Goal: Task Accomplishment & Management: Use online tool/utility

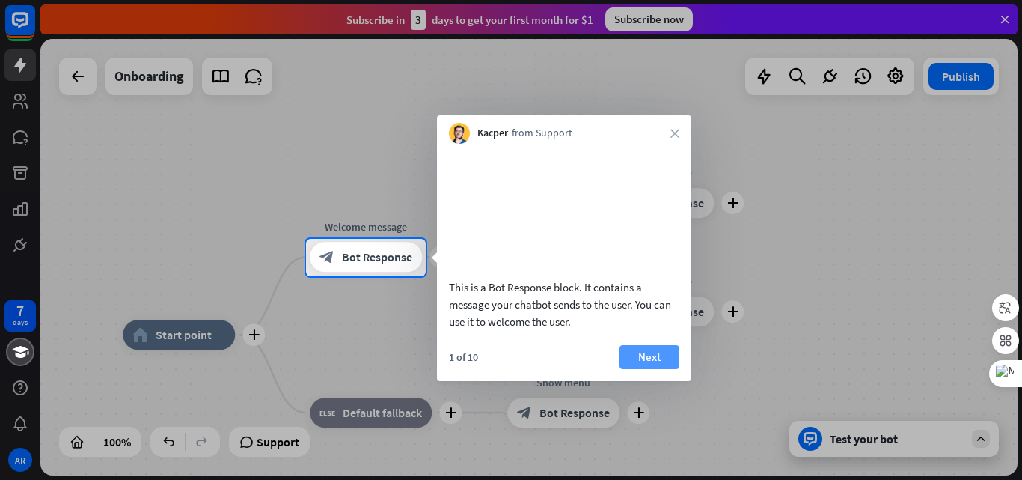
click at [649, 369] on button "Next" at bounding box center [650, 357] width 60 height 24
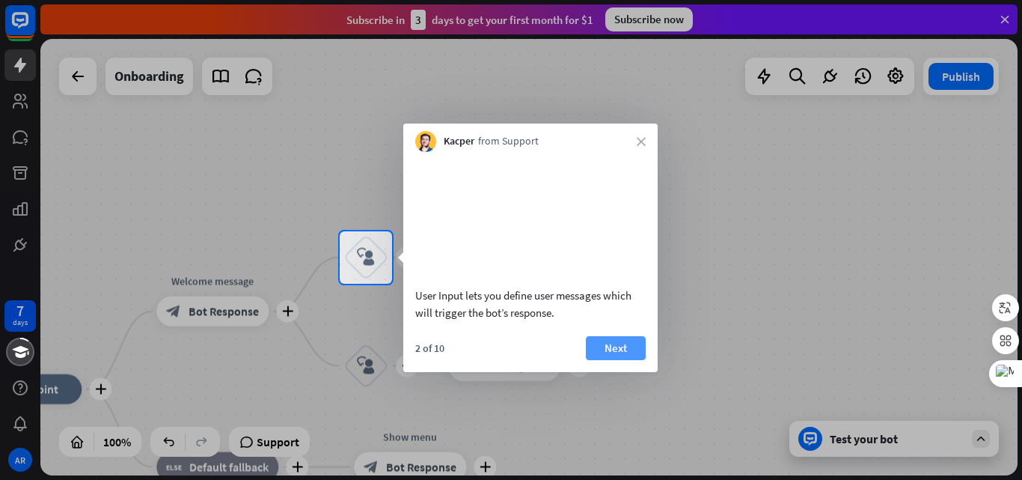
click at [615, 360] on button "Next" at bounding box center [616, 348] width 60 height 24
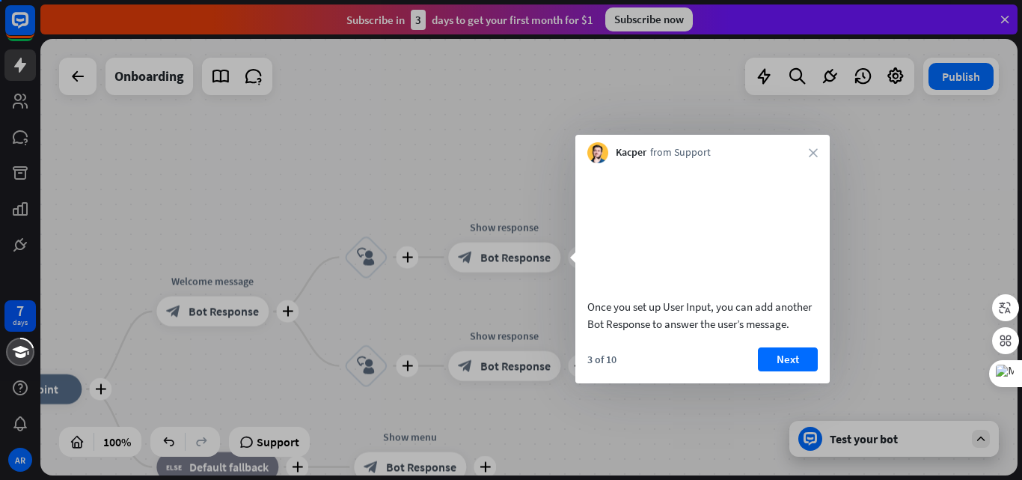
click at [600, 363] on div "Once you set up User Input, you can add another Bot Response to answer the user…" at bounding box center [702, 273] width 254 height 220
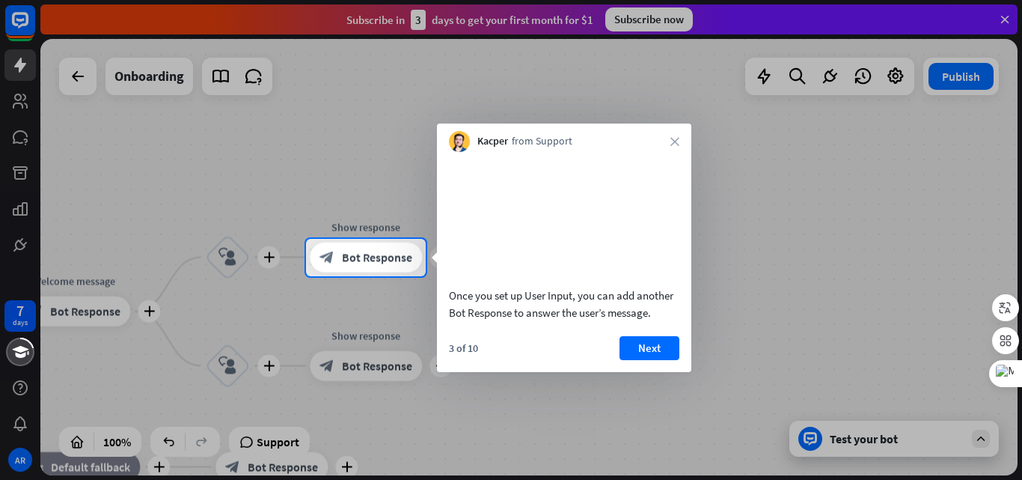
click at [646, 353] on div "Once you set up User Input, you can add another Bot Response to answer the user…" at bounding box center [564, 262] width 254 height 220
click at [644, 360] on button "Next" at bounding box center [650, 348] width 60 height 24
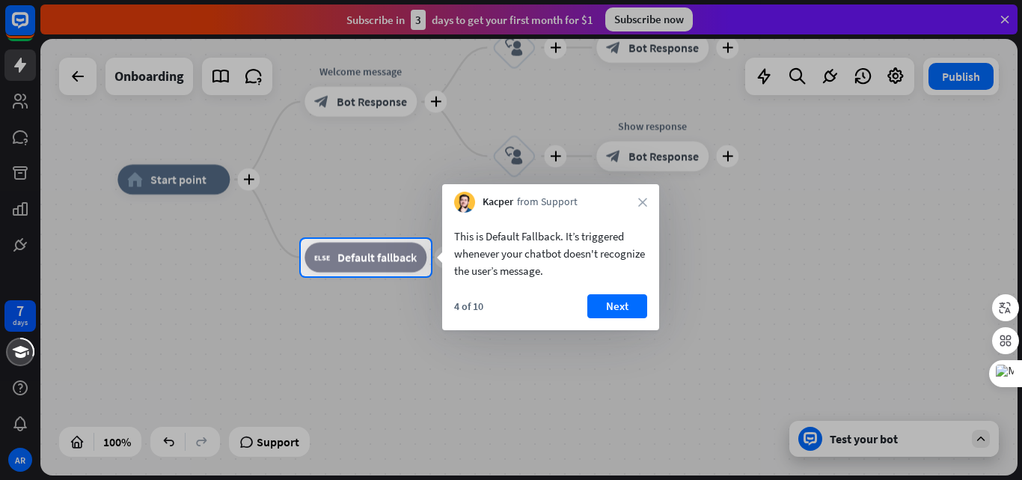
click at [631, 319] on div "4 of 10 Next" at bounding box center [550, 312] width 217 height 36
click at [630, 316] on button "Next" at bounding box center [617, 306] width 60 height 24
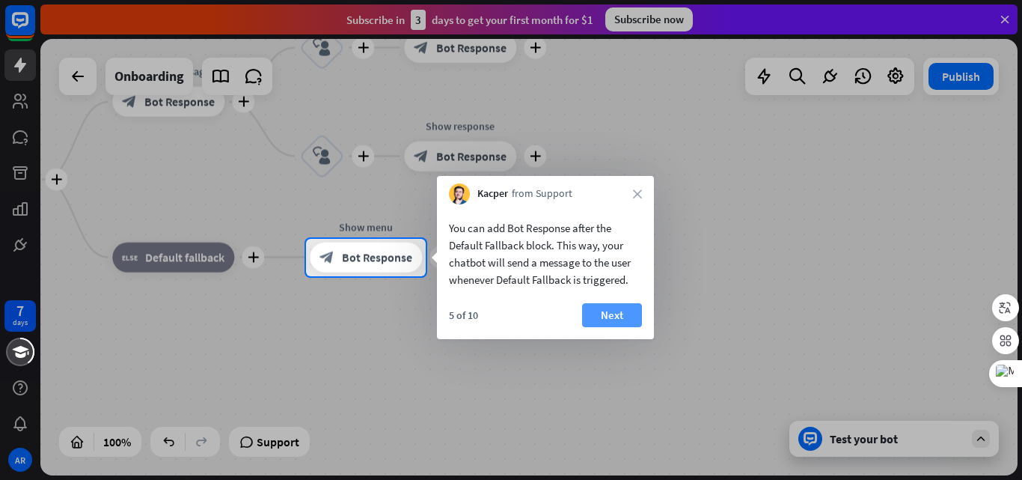
click at [631, 312] on button "Next" at bounding box center [612, 315] width 60 height 24
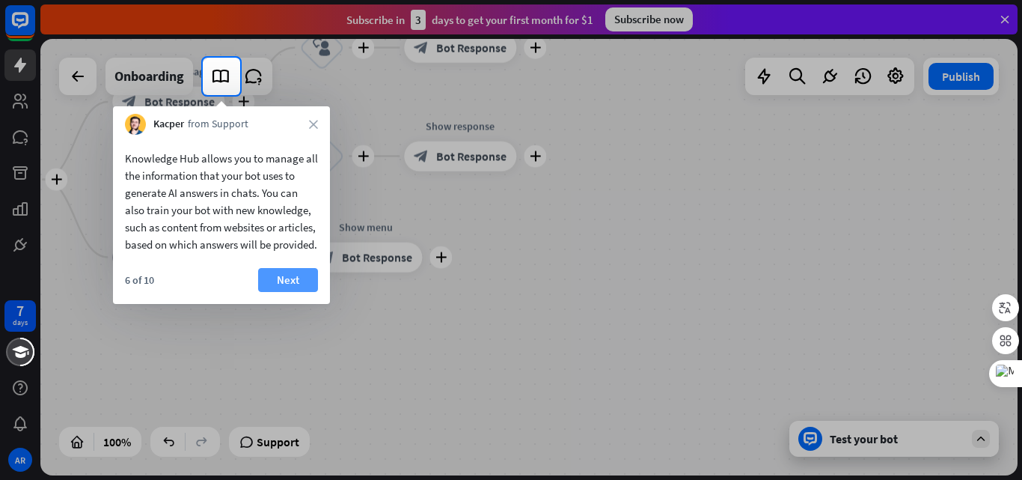
click at [269, 287] on button "Next" at bounding box center [288, 280] width 60 height 24
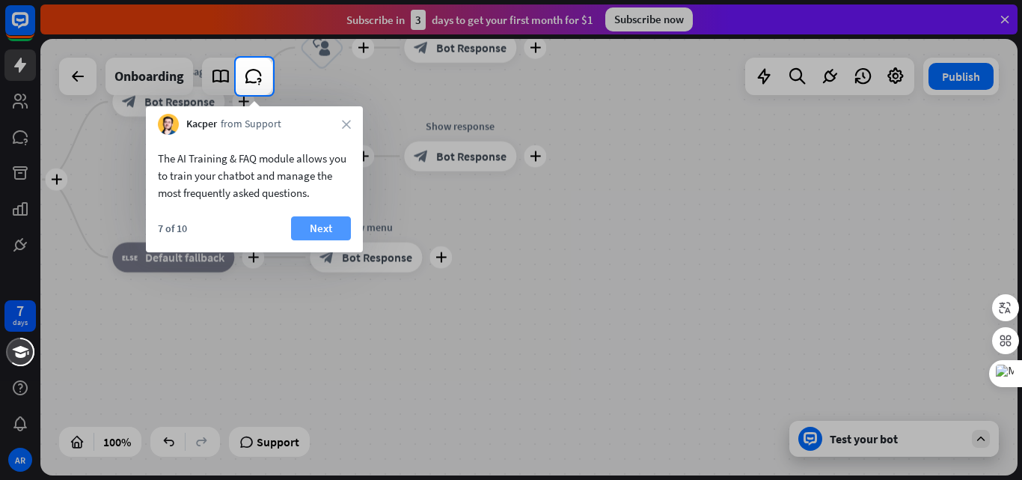
click at [324, 224] on button "Next" at bounding box center [321, 228] width 60 height 24
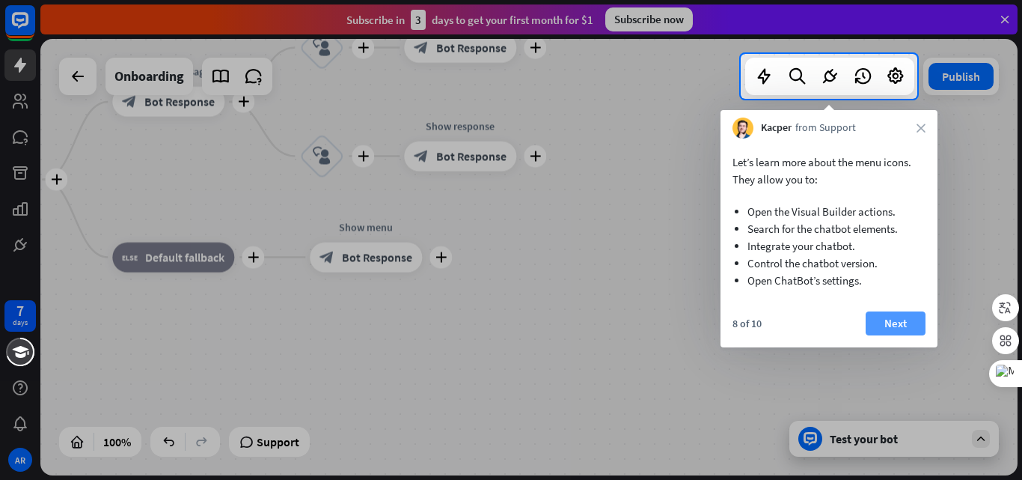
click at [905, 327] on button "Next" at bounding box center [896, 323] width 60 height 24
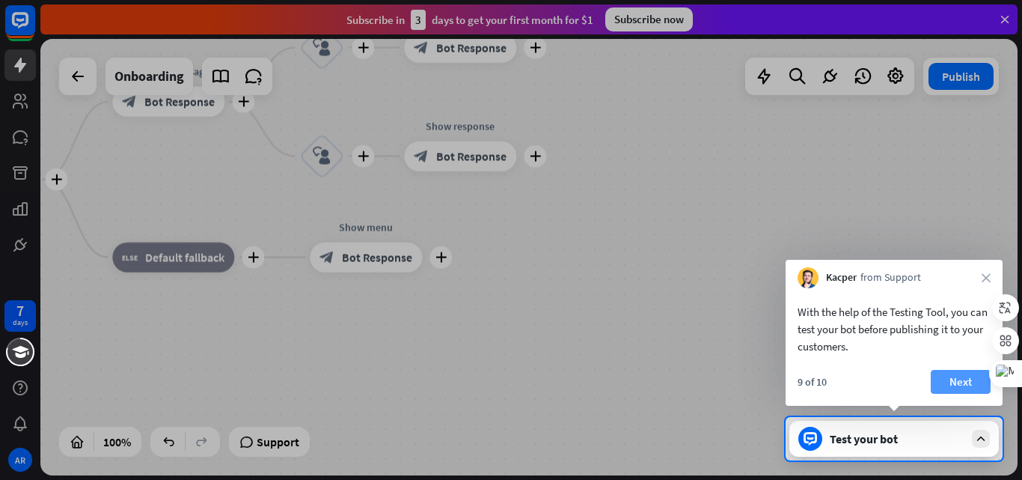
click at [952, 382] on button "Next" at bounding box center [961, 382] width 60 height 24
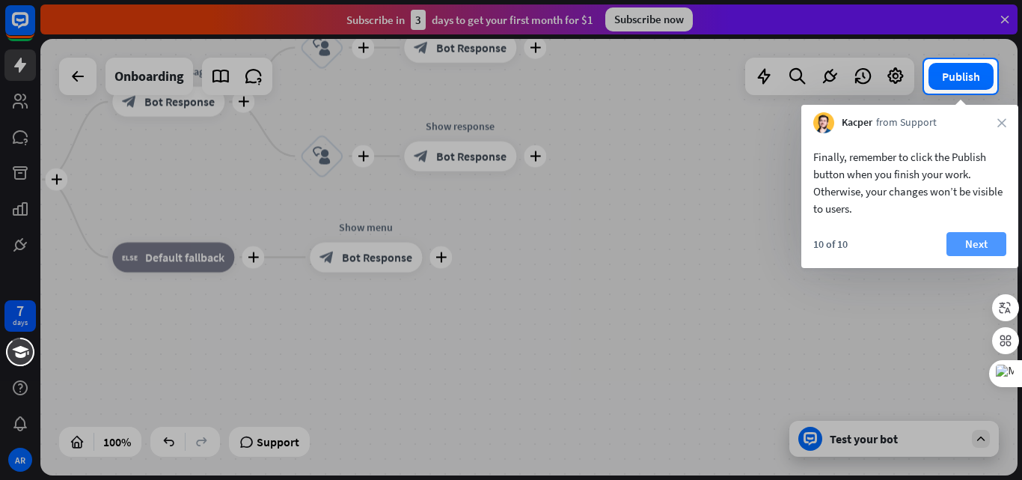
click at [964, 246] on button "Next" at bounding box center [977, 244] width 60 height 24
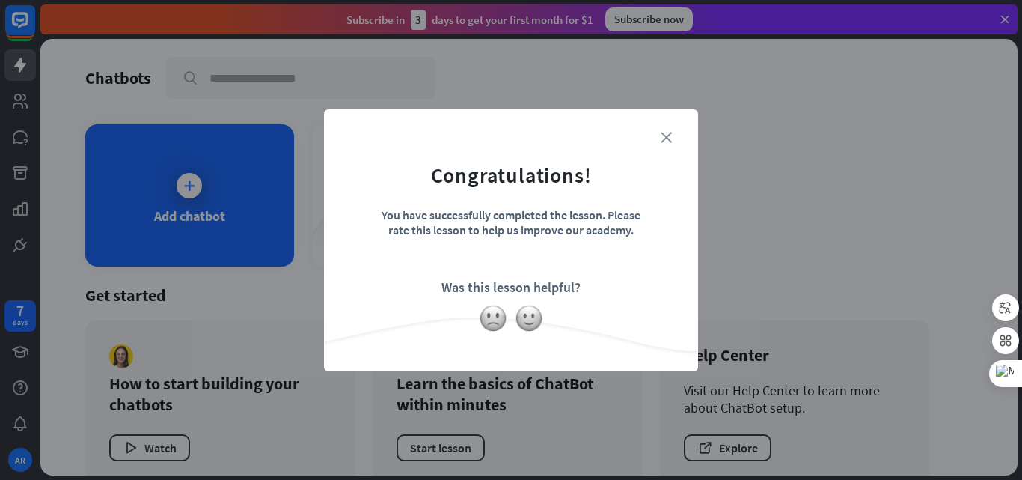
click at [665, 141] on icon "close" at bounding box center [666, 137] width 11 height 11
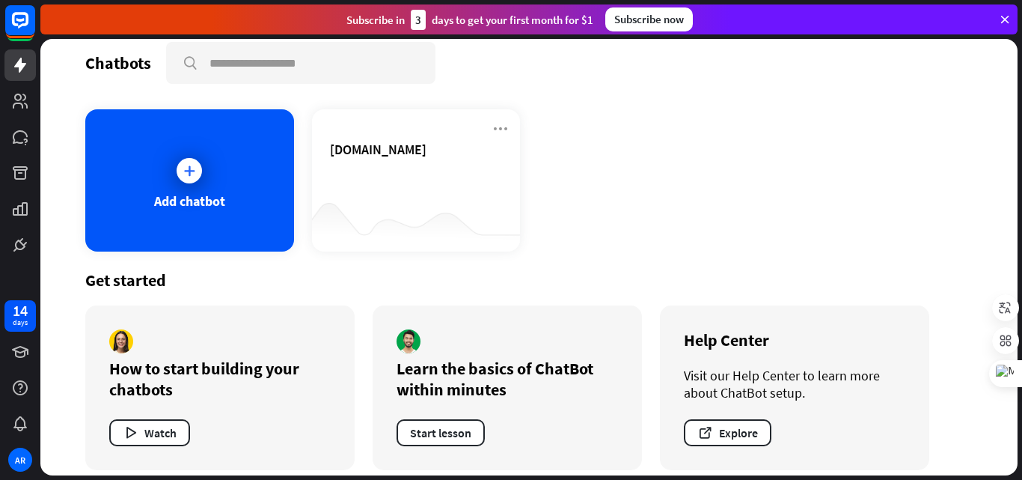
scroll to position [28, 0]
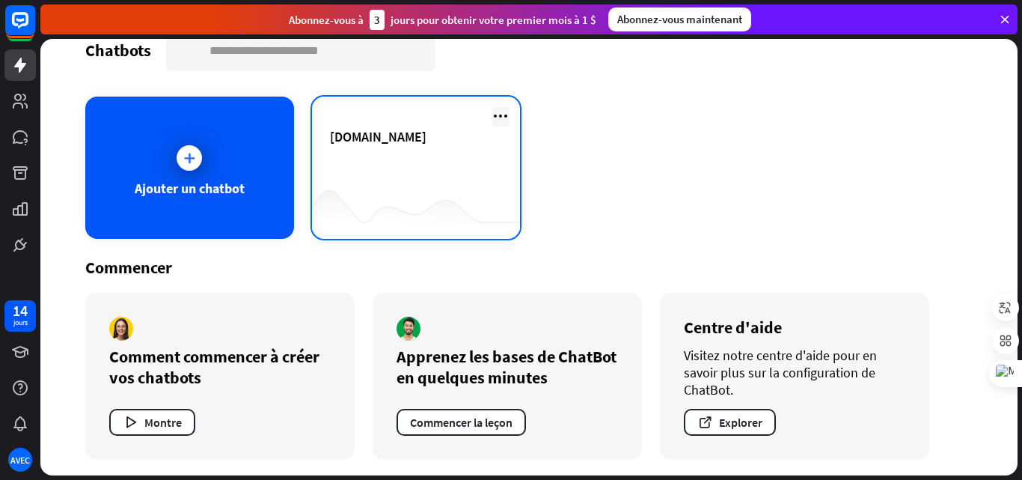
click at [496, 112] on icon at bounding box center [501, 116] width 18 height 18
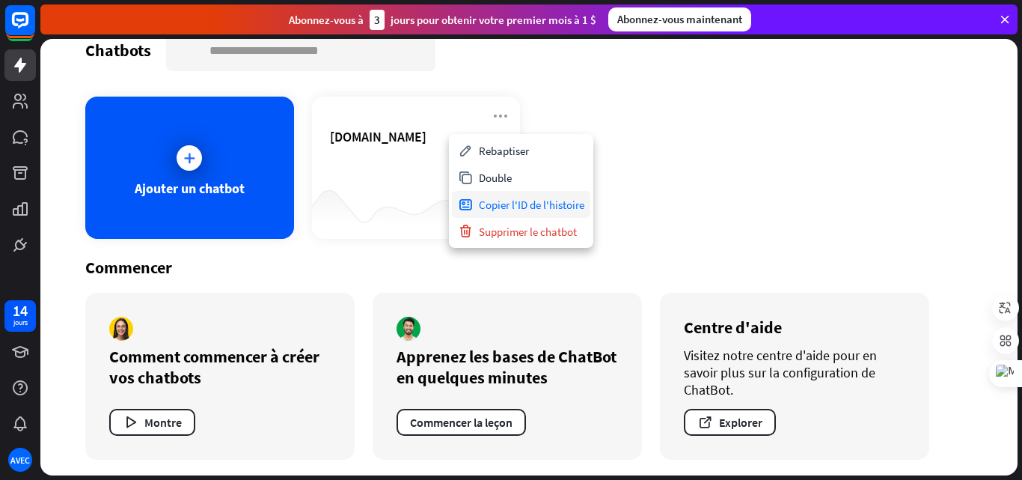
click at [539, 198] on font "Copier l'ID de l'histoire" at bounding box center [532, 205] width 106 height 14
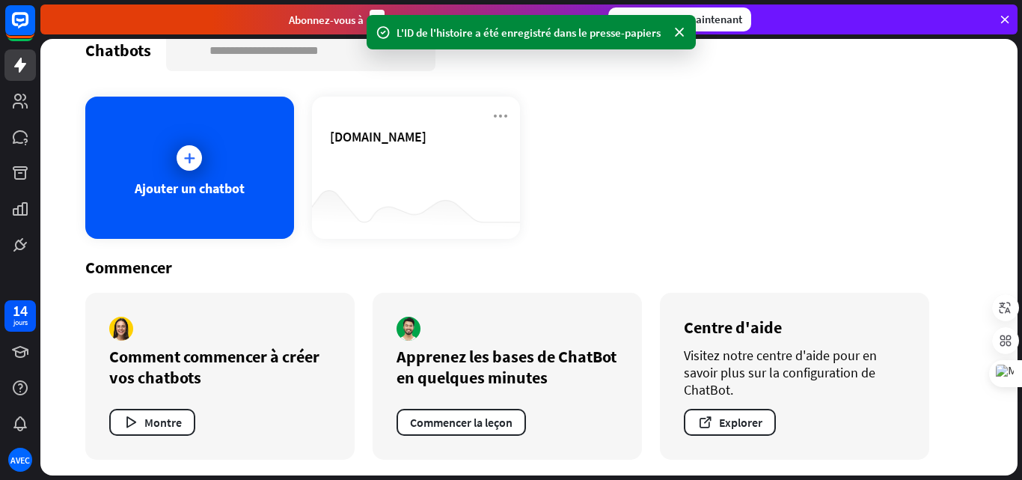
scroll to position [30, 0]
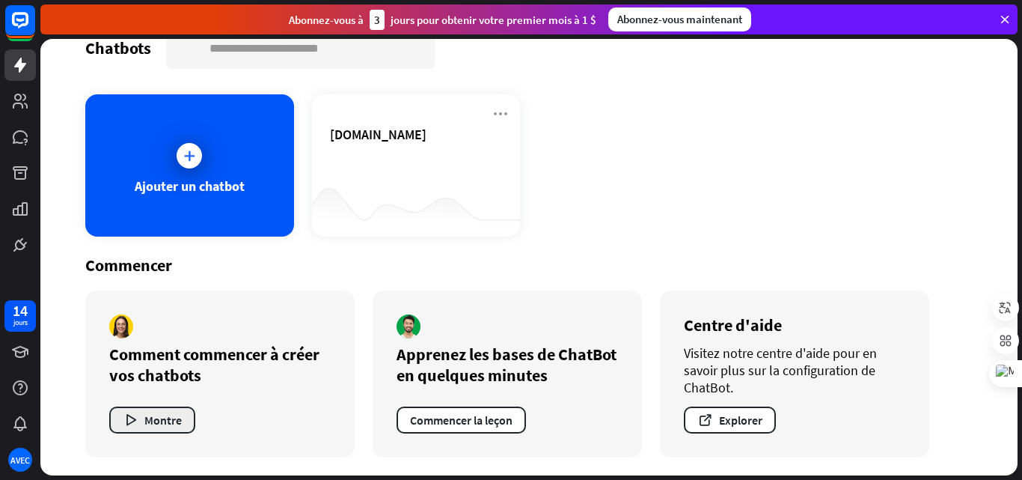
click at [141, 414] on button "Montre" at bounding box center [152, 419] width 86 height 27
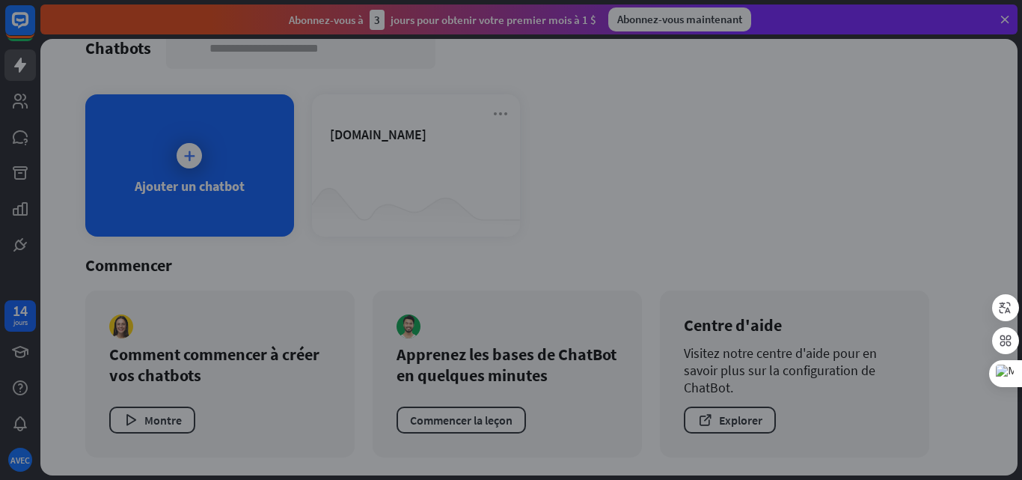
click at [840, 97] on div "fermer" at bounding box center [511, 240] width 1022 height 480
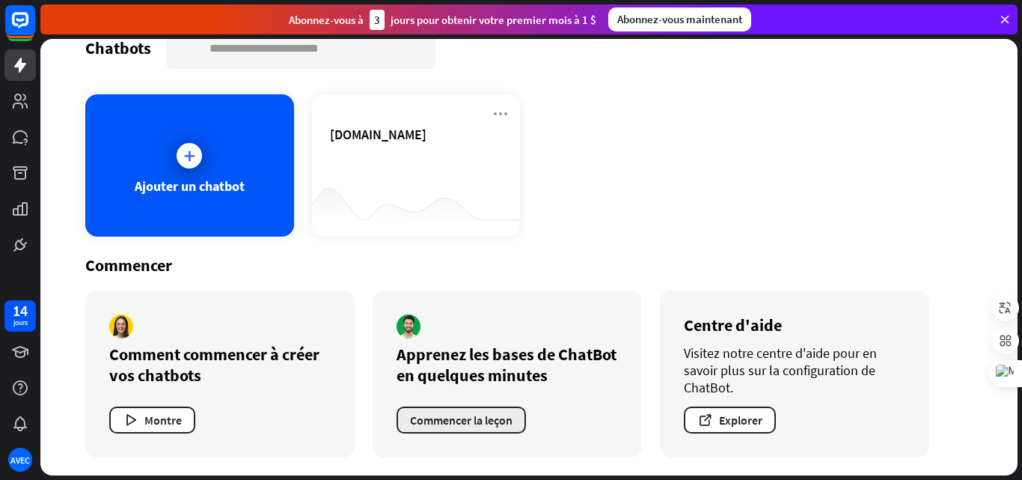
click at [500, 420] on font "Commencer la leçon" at bounding box center [461, 419] width 103 height 15
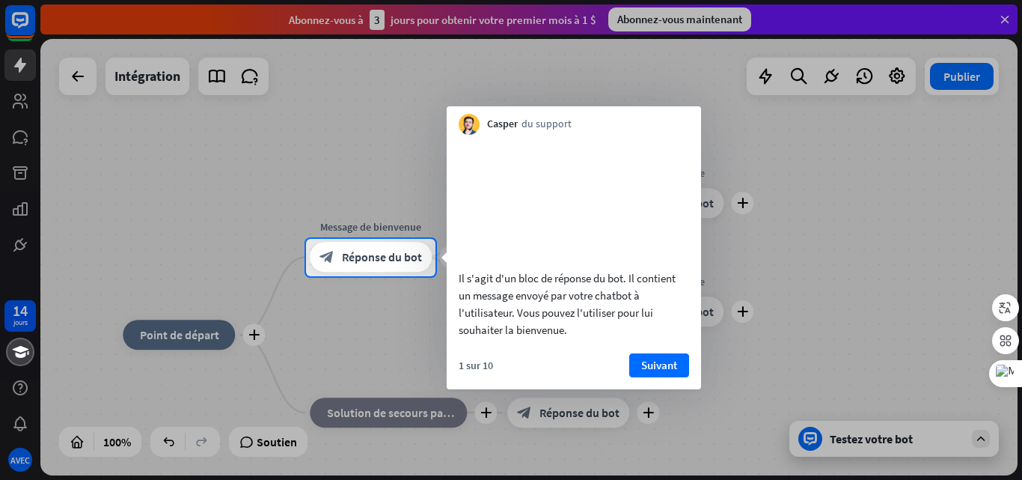
click at [674, 372] on font "Suivant" at bounding box center [659, 365] width 36 height 14
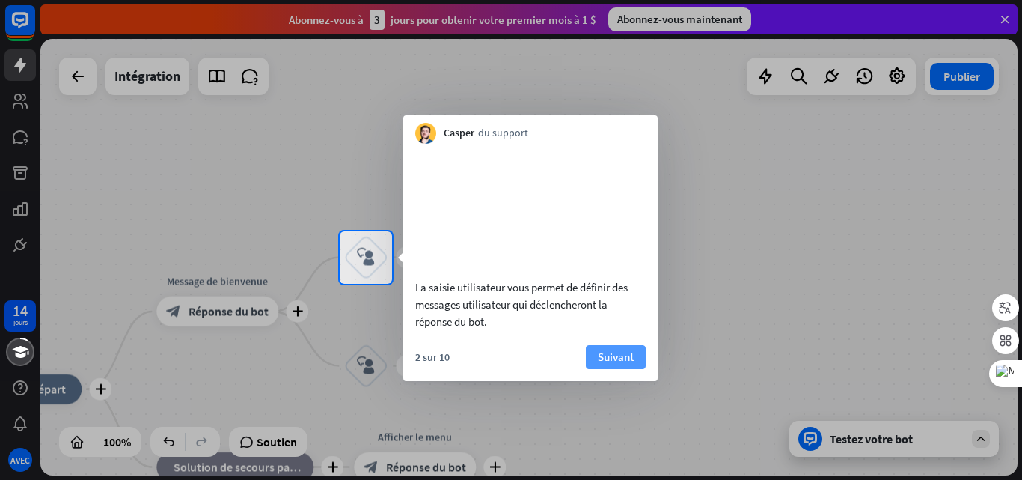
click at [628, 364] on font "Suivant" at bounding box center [616, 356] width 36 height 14
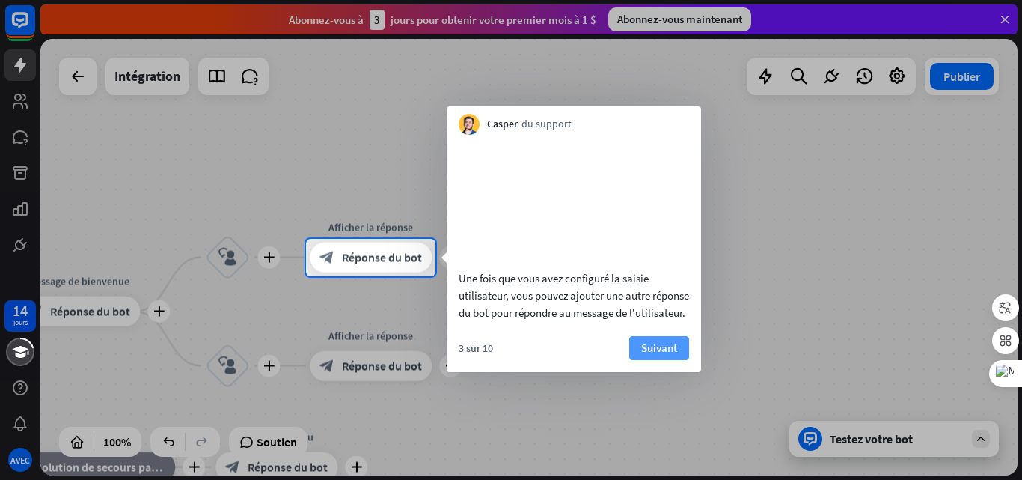
click at [644, 355] on font "Suivant" at bounding box center [659, 347] width 36 height 14
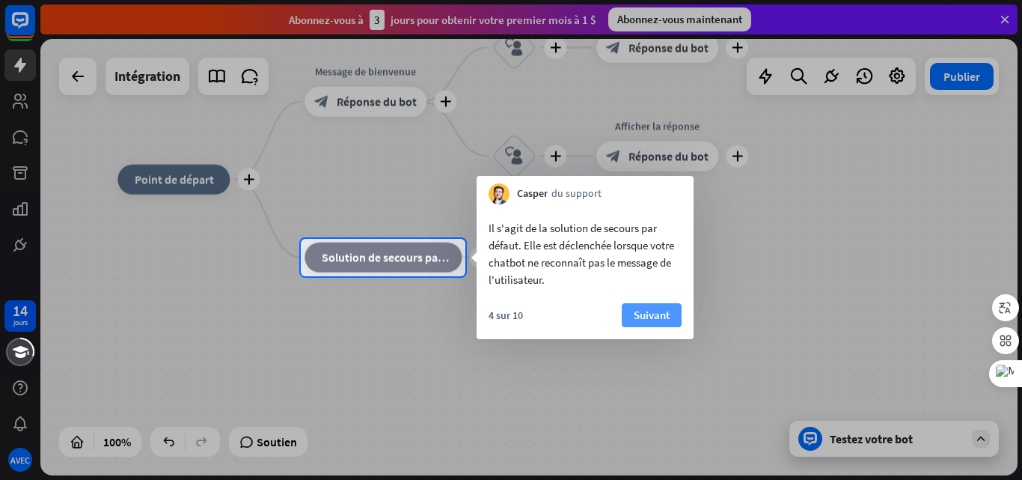
click at [640, 312] on font "Suivant" at bounding box center [652, 315] width 36 height 14
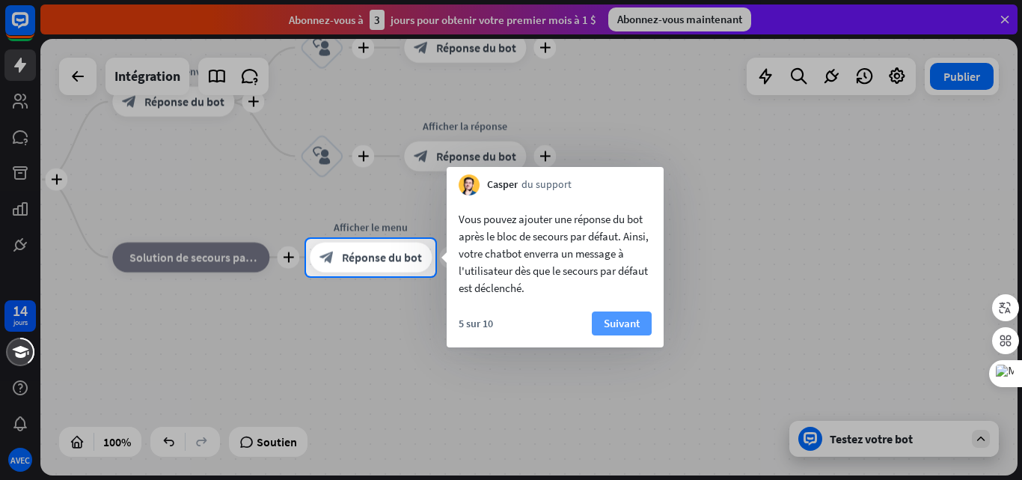
click at [638, 318] on font "Suivant" at bounding box center [622, 323] width 36 height 14
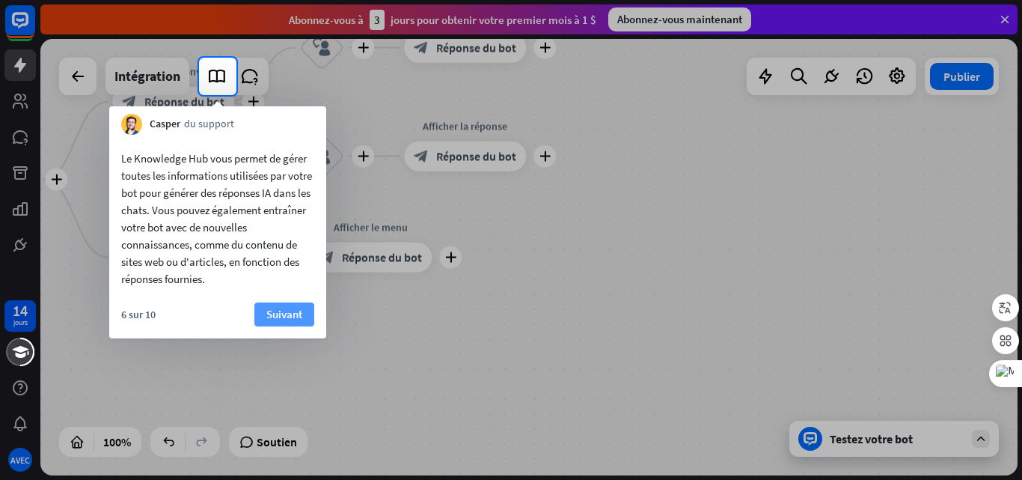
click at [293, 314] on font "Suivant" at bounding box center [284, 314] width 36 height 14
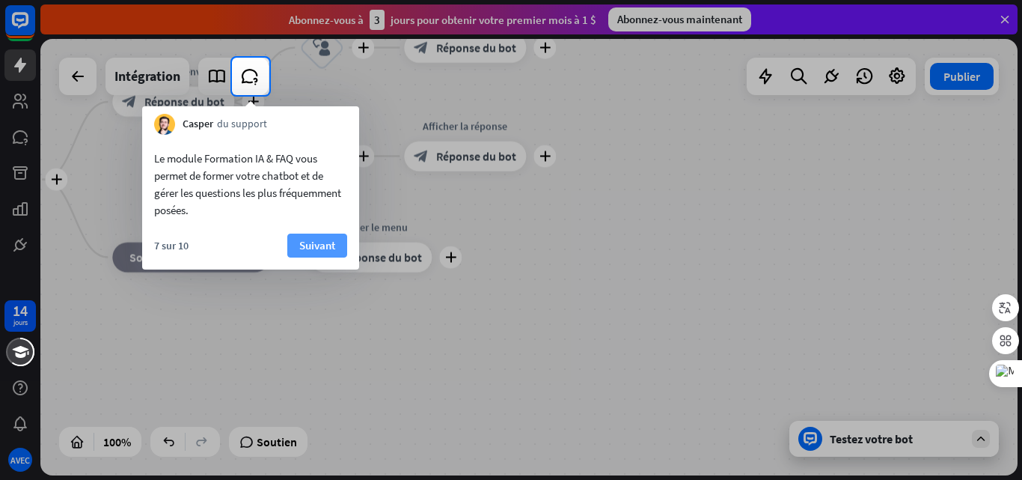
click at [321, 245] on font "Suivant" at bounding box center [317, 245] width 36 height 14
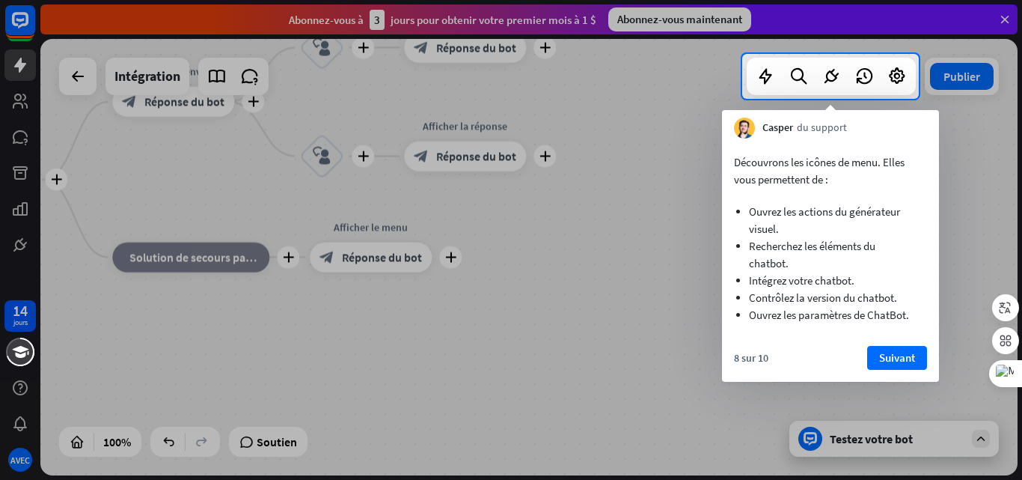
click at [908, 361] on font "Suivant" at bounding box center [897, 357] width 36 height 14
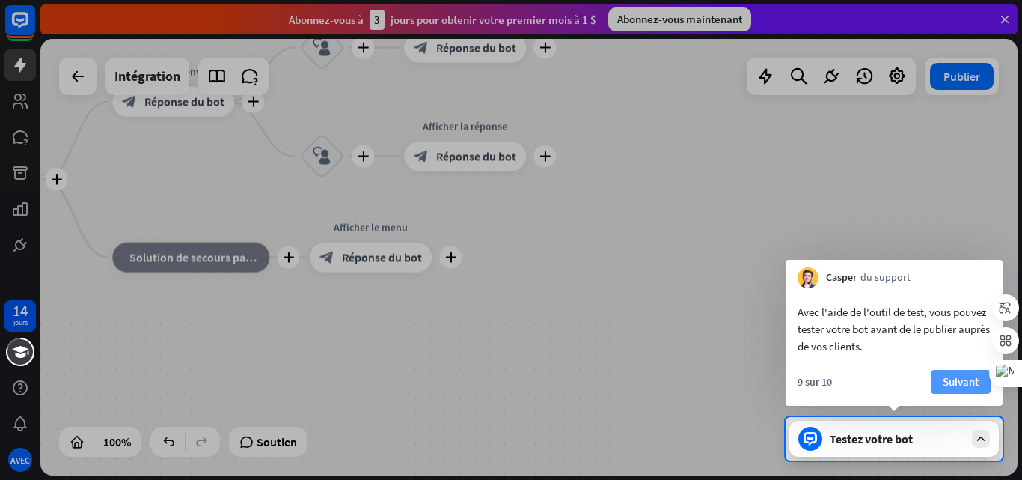
click at [949, 380] on font "Suivant" at bounding box center [961, 381] width 36 height 14
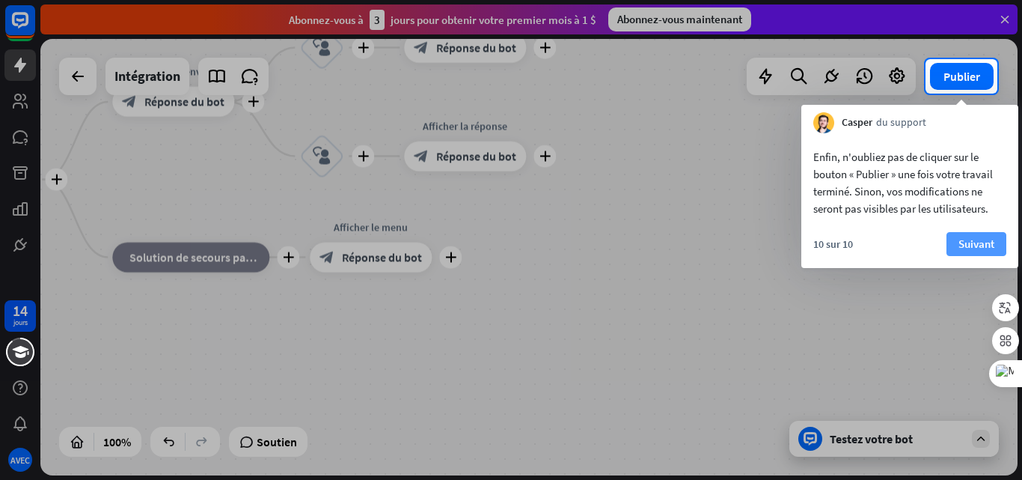
click at [980, 241] on font "Suivant" at bounding box center [977, 243] width 36 height 14
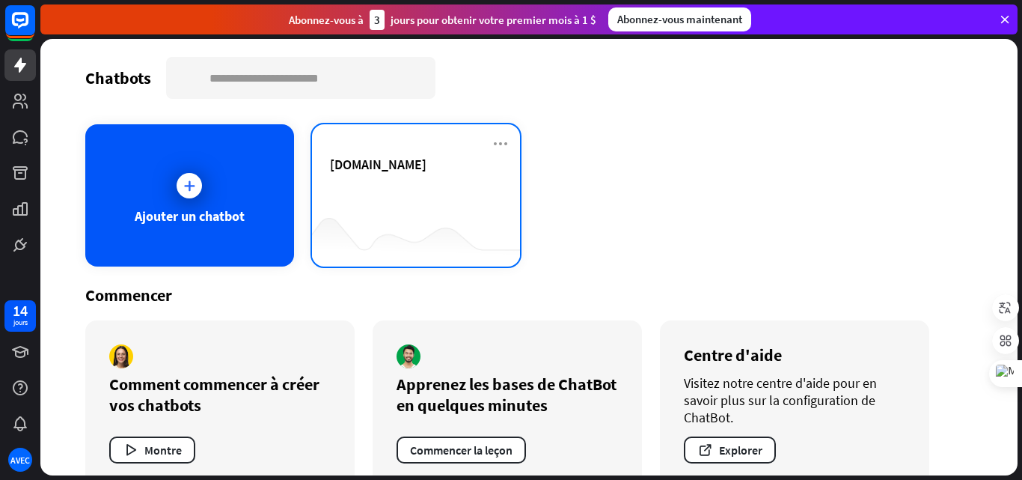
click at [458, 173] on div "[DOMAIN_NAME]" at bounding box center [416, 182] width 173 height 52
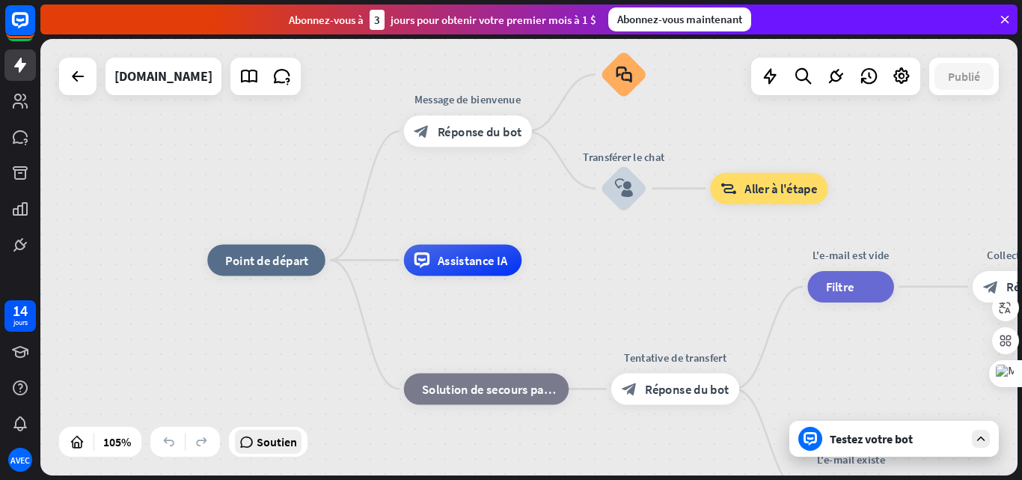
click at [286, 448] on font "Soutien" at bounding box center [277, 441] width 40 height 15
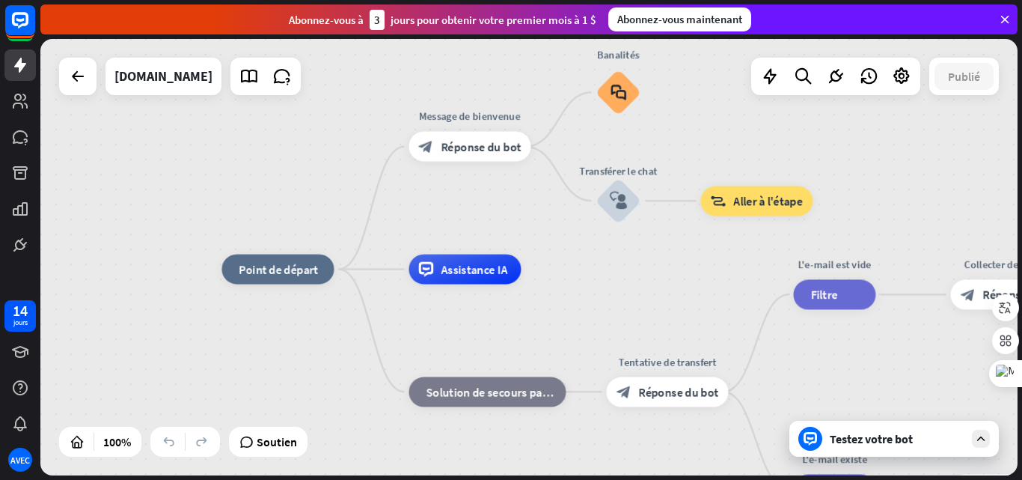
click at [968, 439] on div "Testez votre bot" at bounding box center [894, 439] width 210 height 36
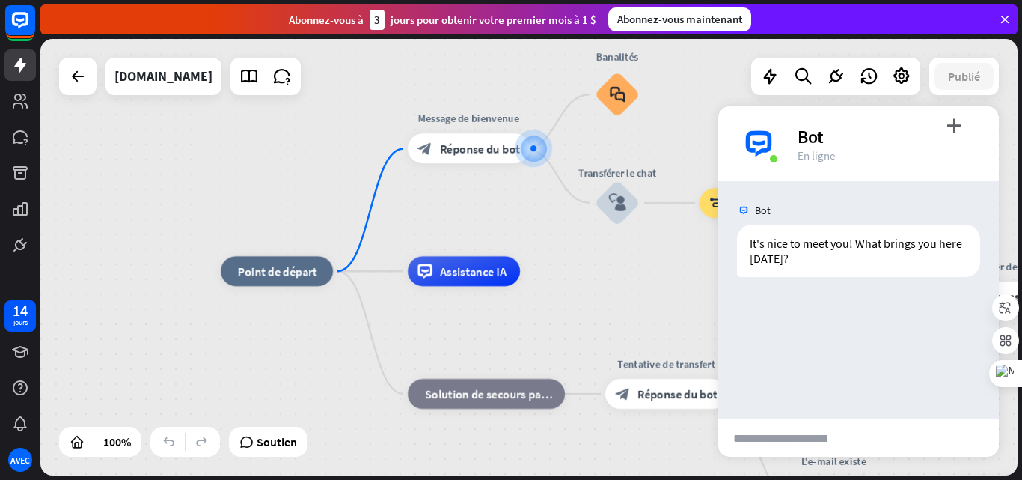
click at [759, 440] on input "text" at bounding box center [785, 437] width 134 height 37
click at [761, 434] on input "text" at bounding box center [785, 437] width 134 height 37
click at [741, 424] on input "text" at bounding box center [785, 437] width 134 height 37
click at [735, 438] on input "text" at bounding box center [785, 437] width 134 height 37
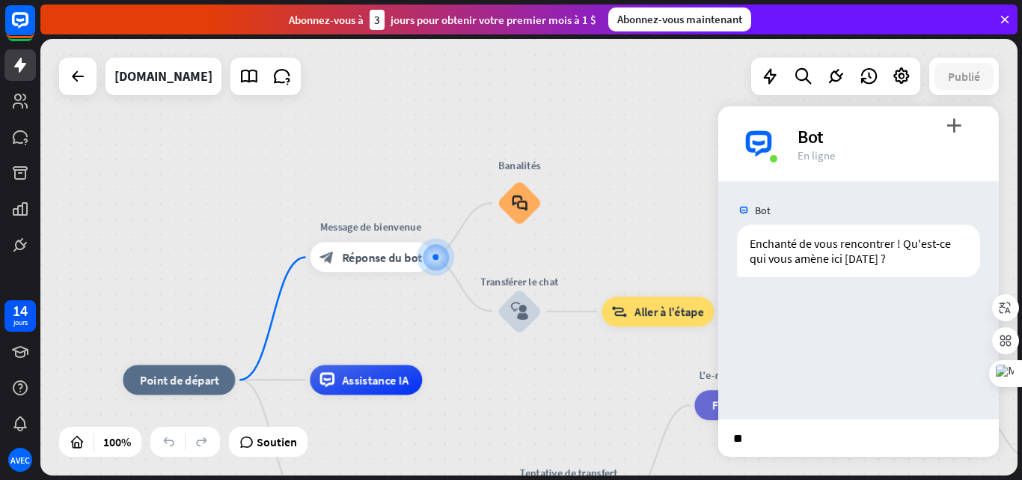
type input "*"
type input "**********"
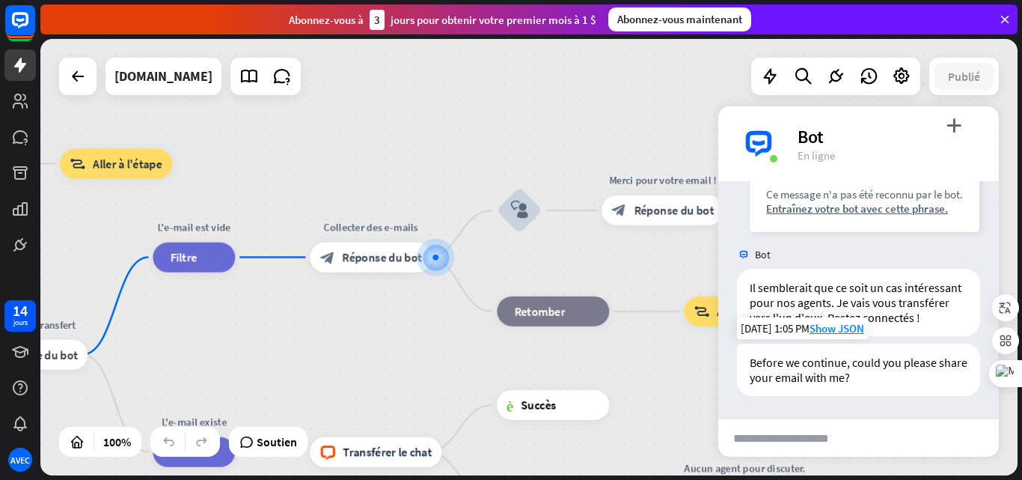
scroll to position [239, 0]
click at [813, 436] on input "text" at bounding box center [785, 437] width 134 height 37
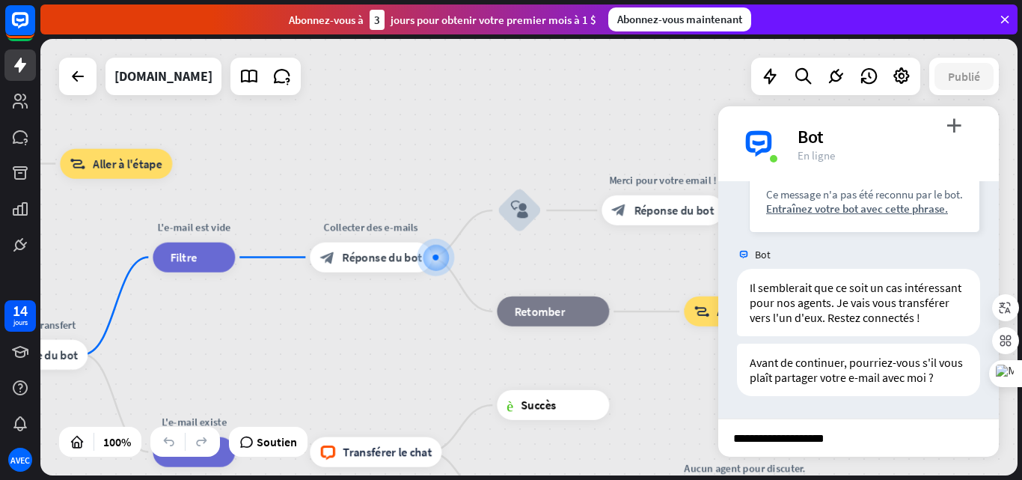
scroll to position [0, 7]
type input "**********"
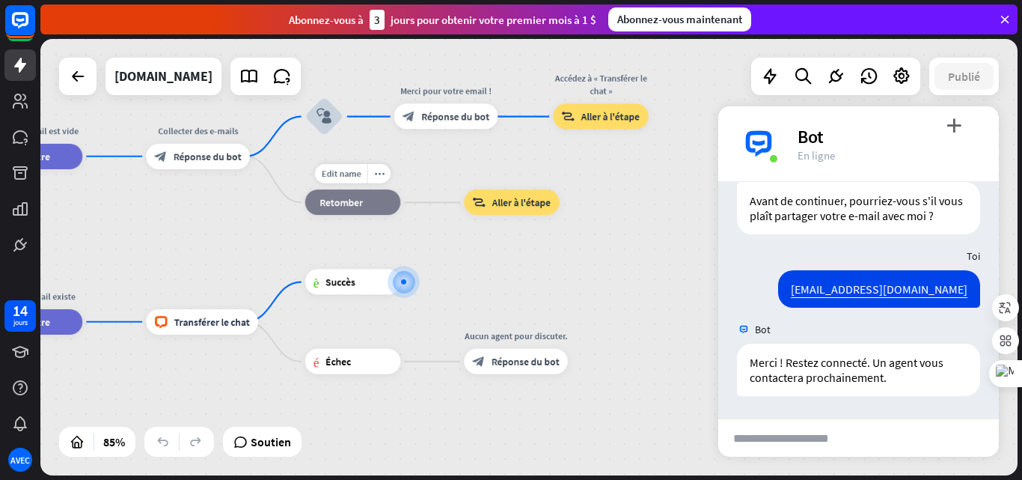
scroll to position [416, 0]
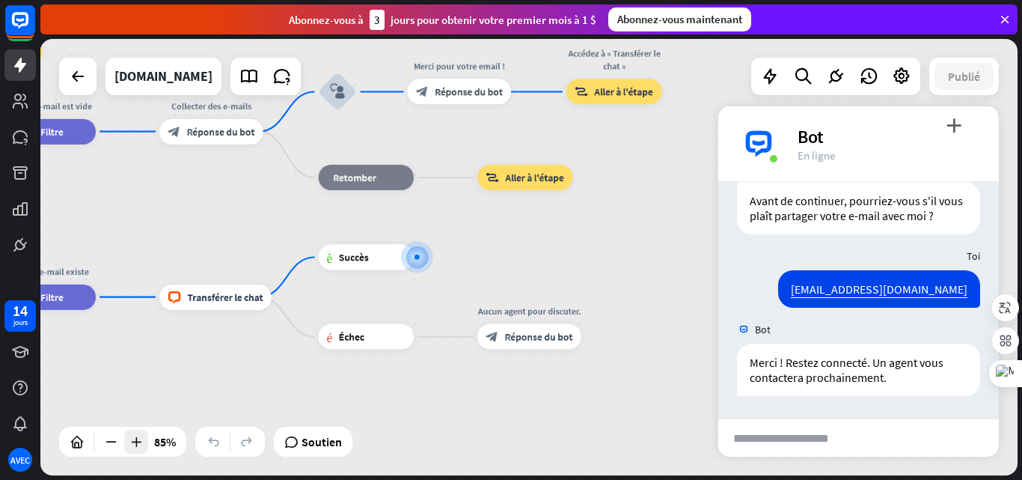
click at [141, 447] on icon at bounding box center [136, 441] width 15 height 15
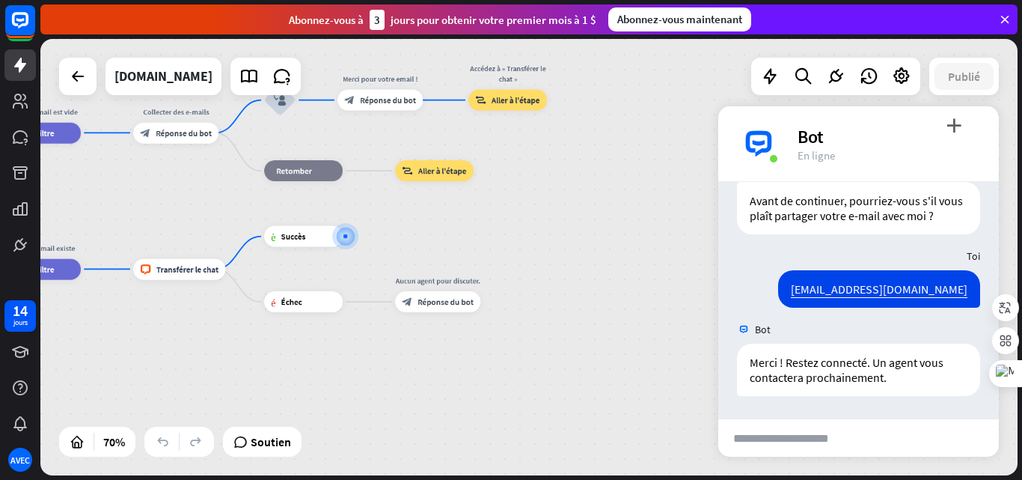
click at [751, 439] on input "text" at bounding box center [785, 437] width 134 height 37
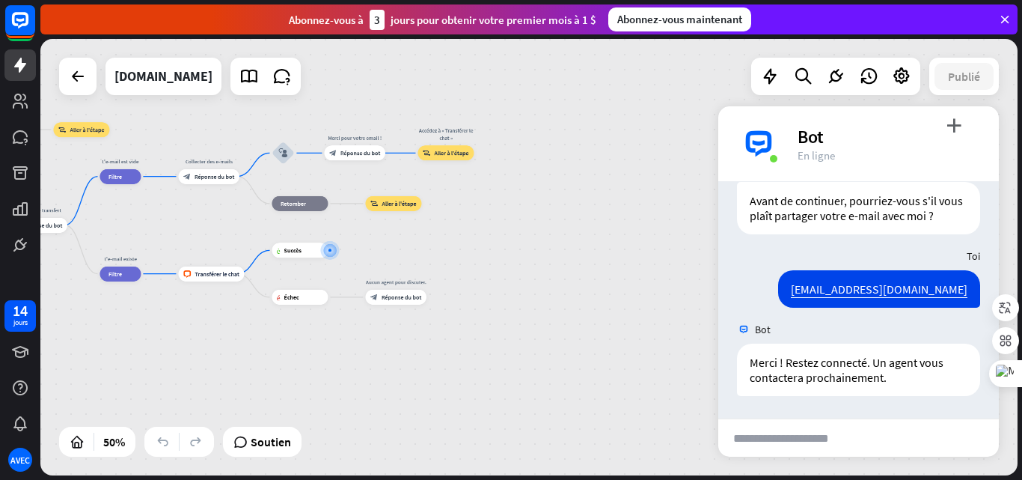
click at [1004, 13] on icon at bounding box center [1004, 19] width 13 height 13
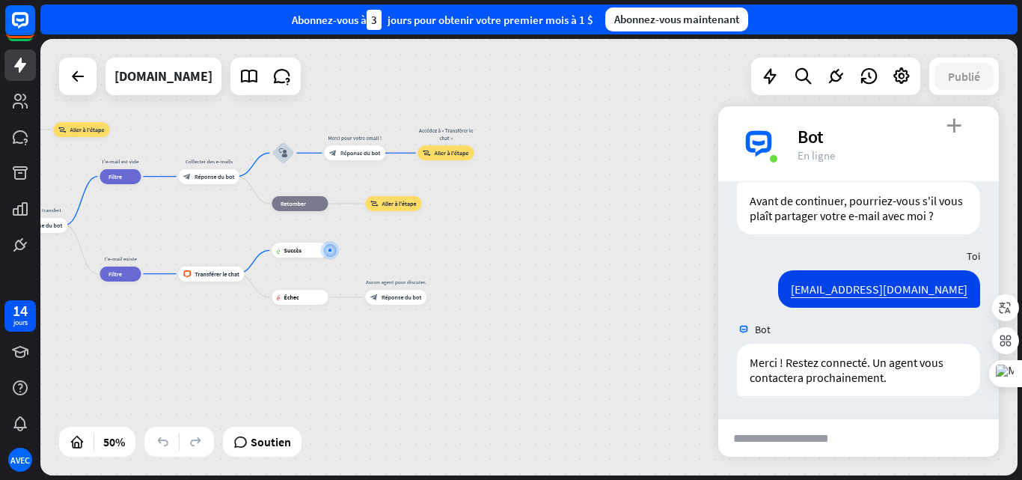
click at [955, 127] on font "plus_vert" at bounding box center [954, 125] width 15 height 14
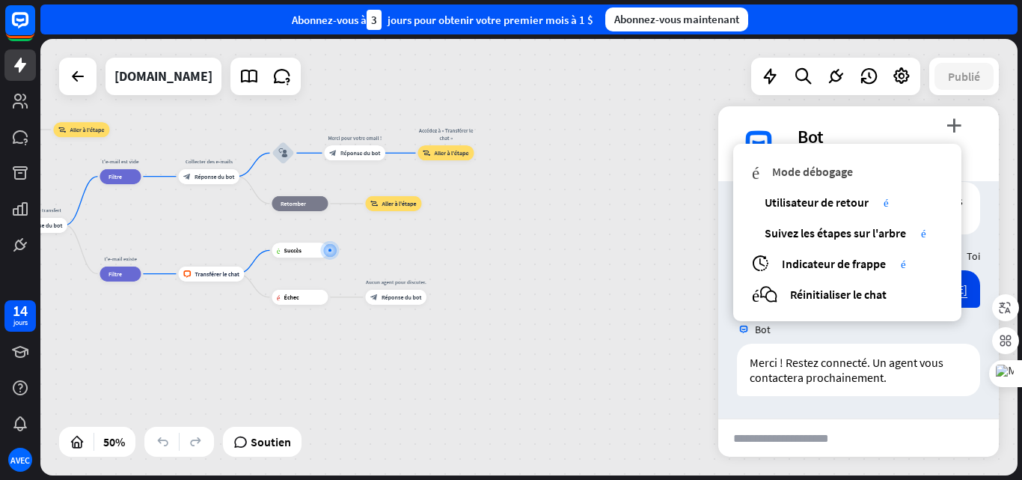
click at [833, 176] on font "Mode débogage" at bounding box center [812, 171] width 81 height 15
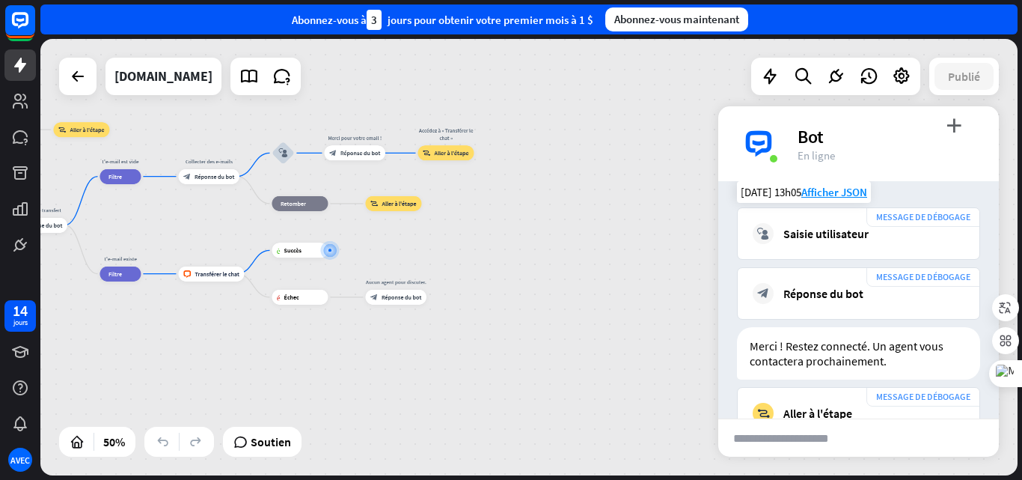
scroll to position [977, 0]
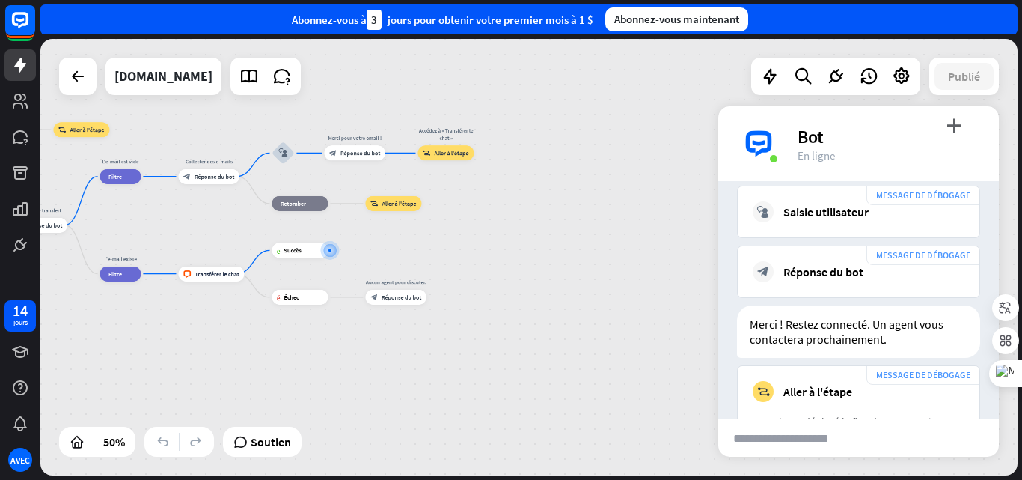
click at [949, 132] on div "Bot" at bounding box center [889, 136] width 183 height 23
click at [953, 126] on font "plus_vert" at bounding box center [954, 125] width 15 height 14
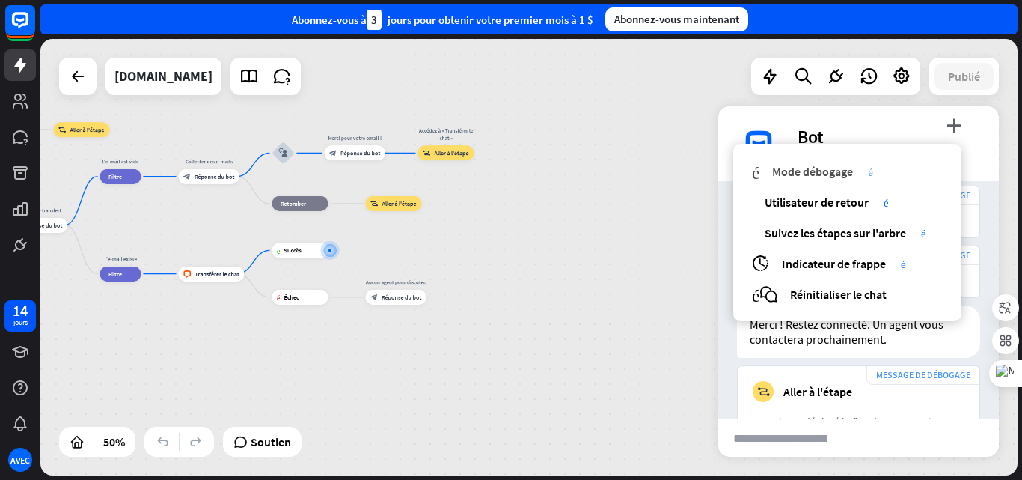
click at [851, 173] on font "Mode débogage" at bounding box center [812, 171] width 81 height 15
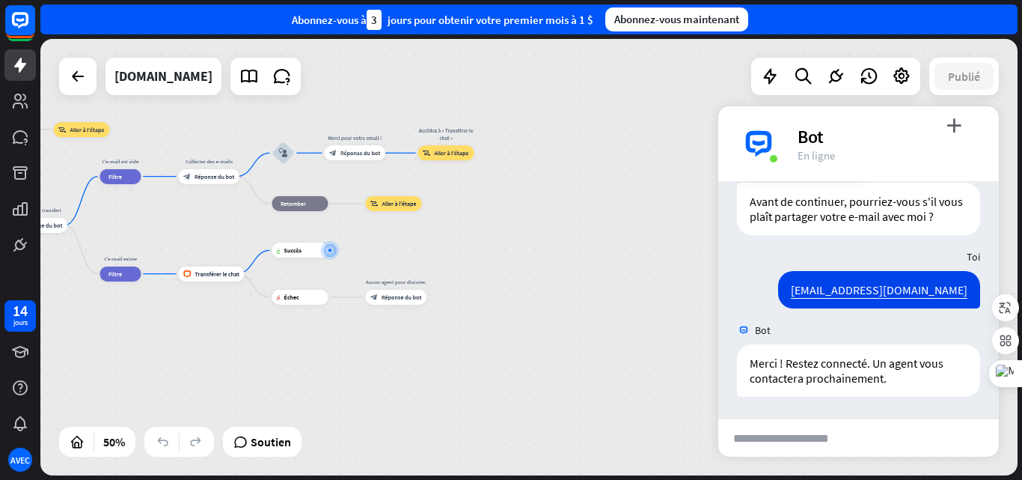
scroll to position [416, 0]
click at [366, 305] on div "Edit name more_horiz plus Aucun agent pour discuter. block_bot_response Réponse…" at bounding box center [396, 297] width 61 height 15
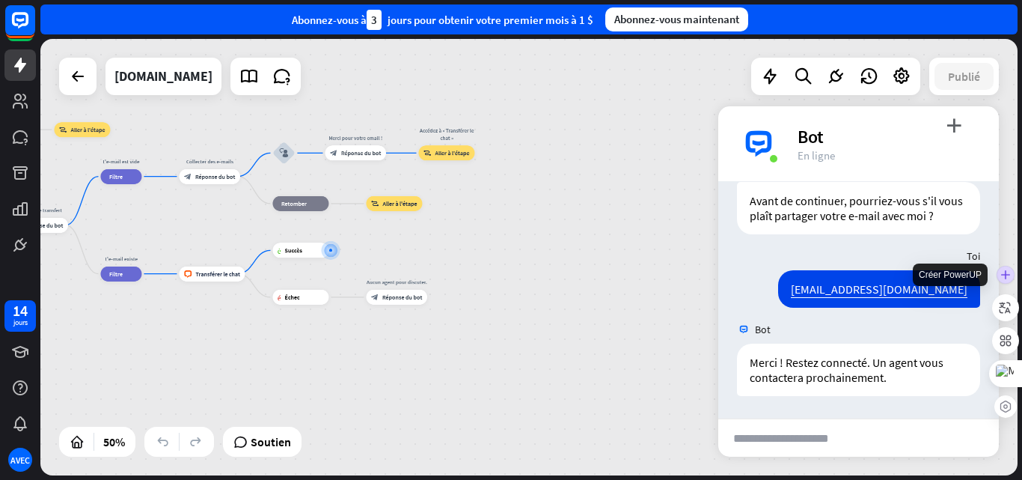
click at [1009, 276] on icon at bounding box center [1005, 274] width 9 height 9
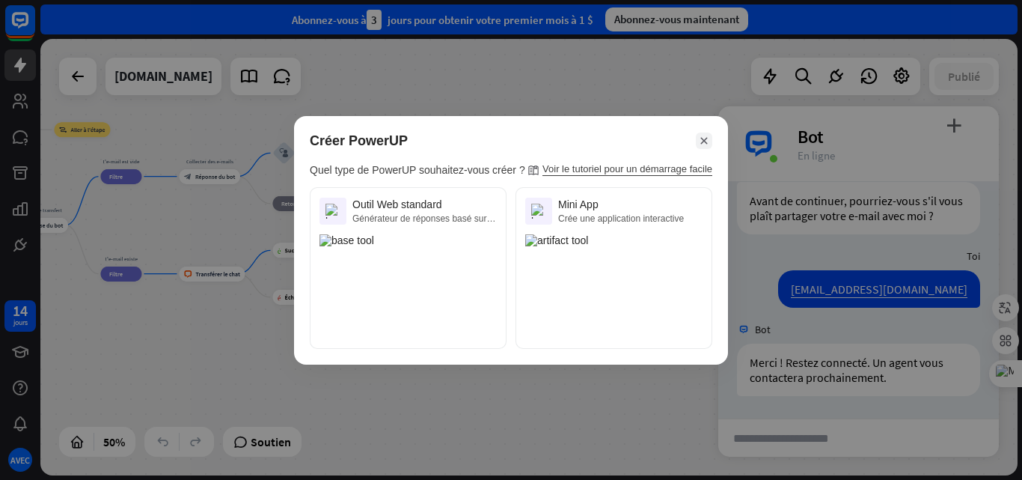
click at [706, 138] on icon at bounding box center [703, 140] width 7 height 7
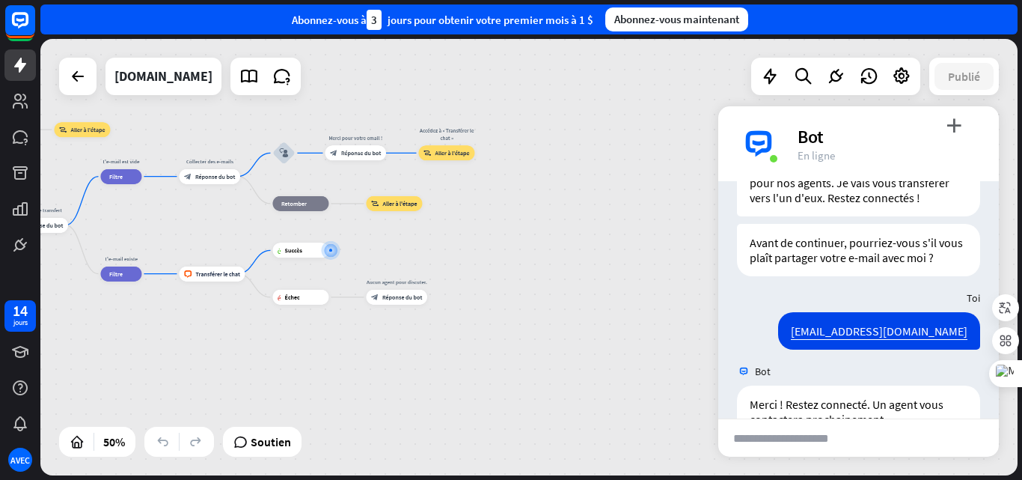
scroll to position [192, 0]
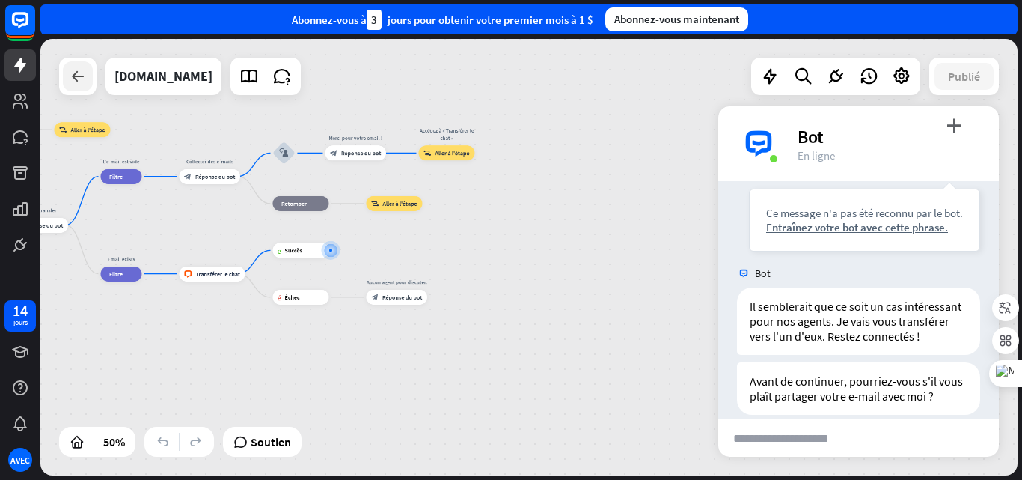
click at [91, 79] on div at bounding box center [78, 76] width 30 height 30
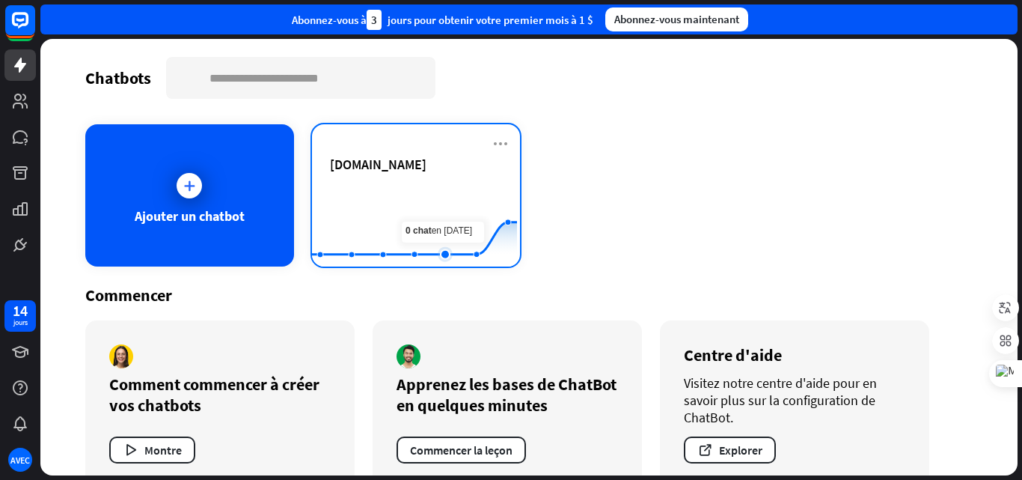
click at [435, 195] on rect at bounding box center [414, 230] width 205 height 94
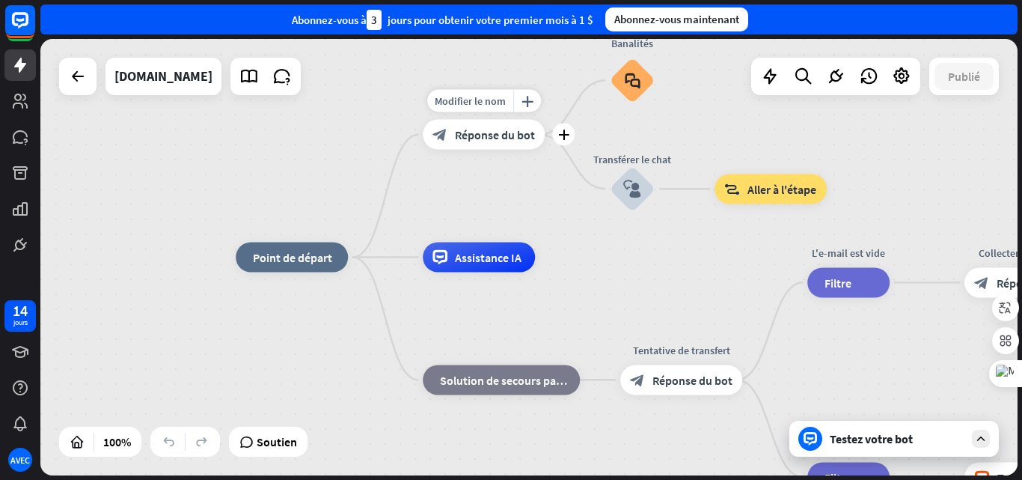
click at [507, 132] on font "Réponse du bot" at bounding box center [495, 134] width 80 height 15
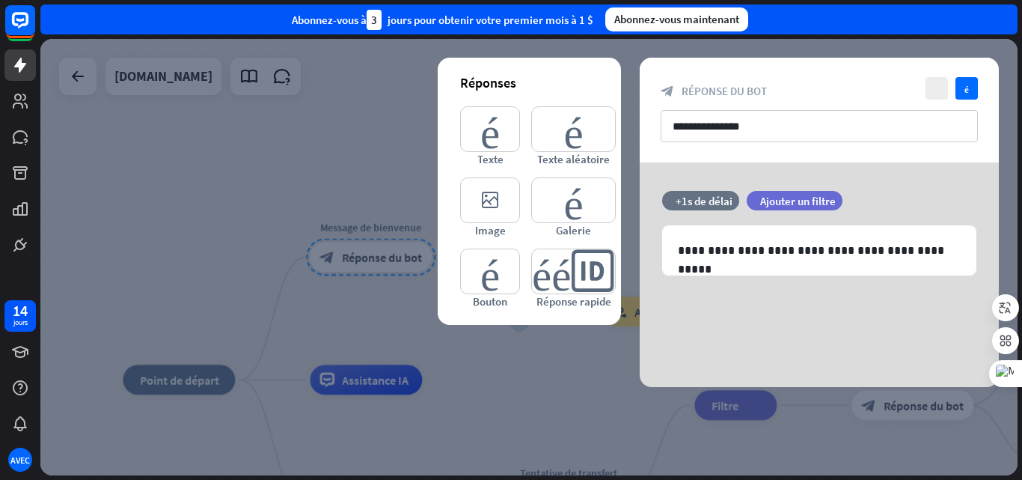
click at [543, 374] on div at bounding box center [528, 257] width 977 height 436
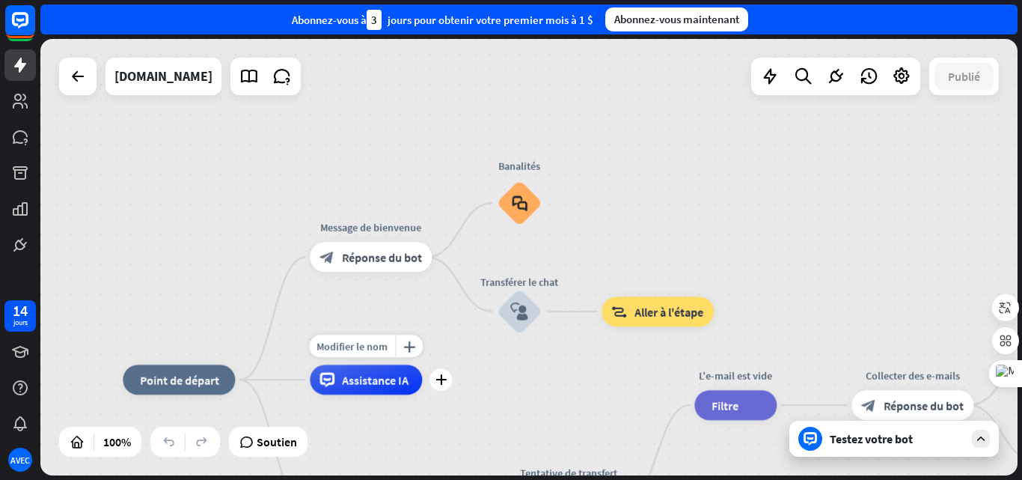
click at [362, 389] on div "Assistance IA" at bounding box center [366, 379] width 112 height 30
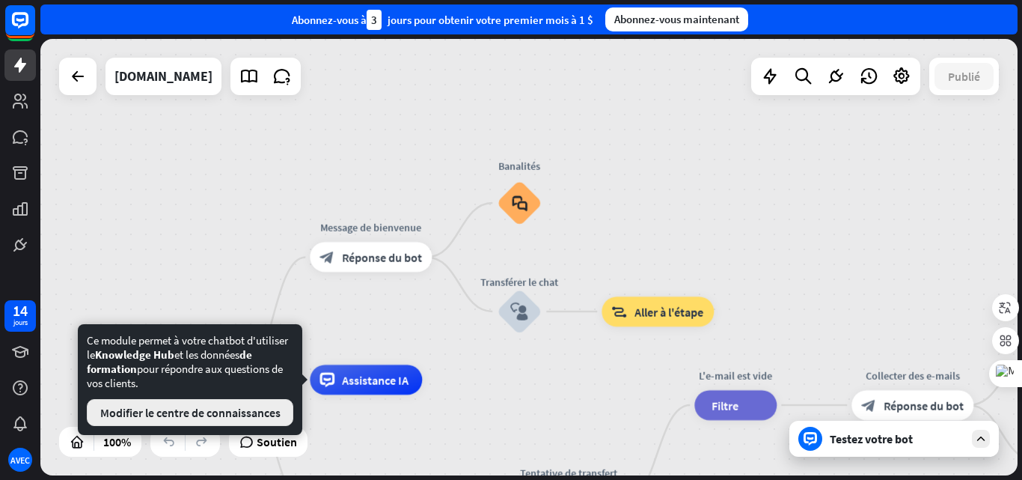
click at [222, 412] on font "Modifier le centre de connaissances" at bounding box center [190, 412] width 180 height 15
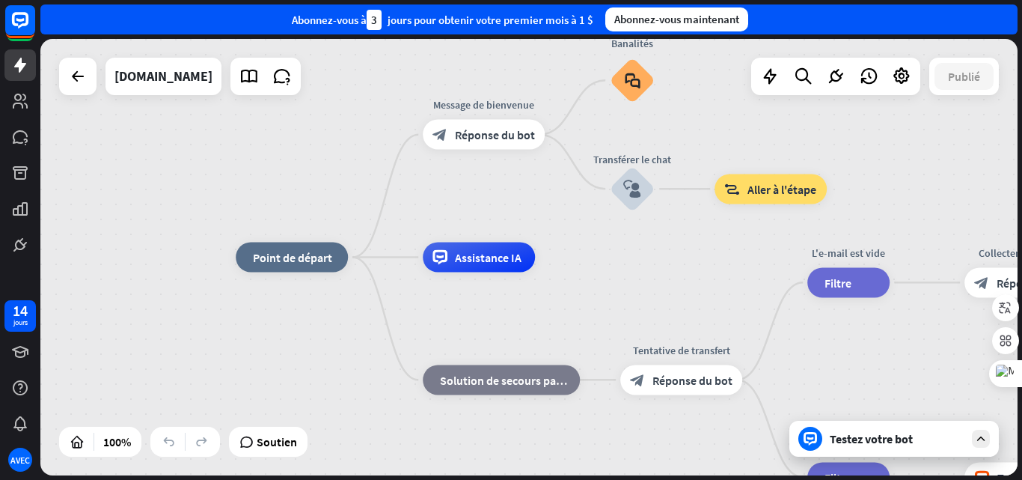
click at [972, 441] on div "Testez votre bot" at bounding box center [894, 439] width 210 height 36
